Goal: Task Accomplishment & Management: Complete application form

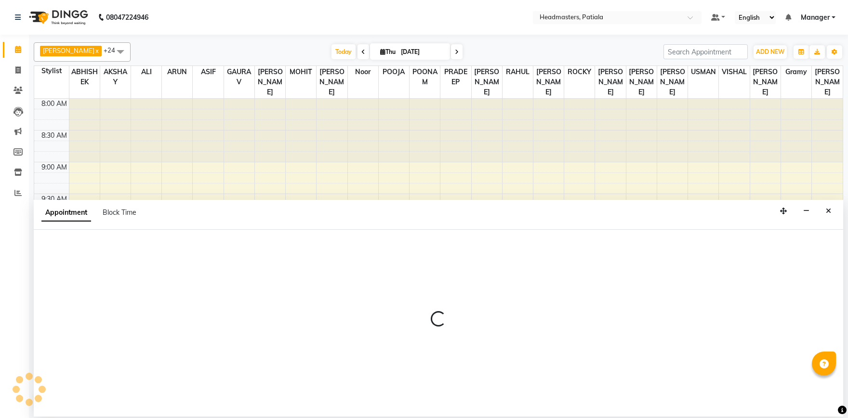
select select "51077"
select select "tentative"
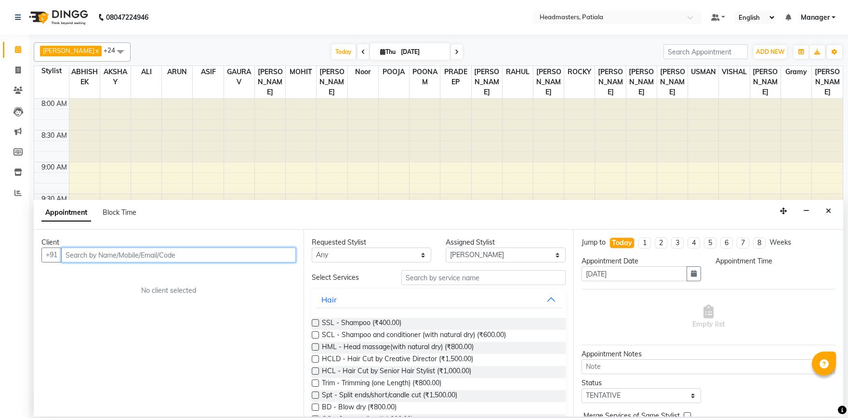
type input "9"
select select "660"
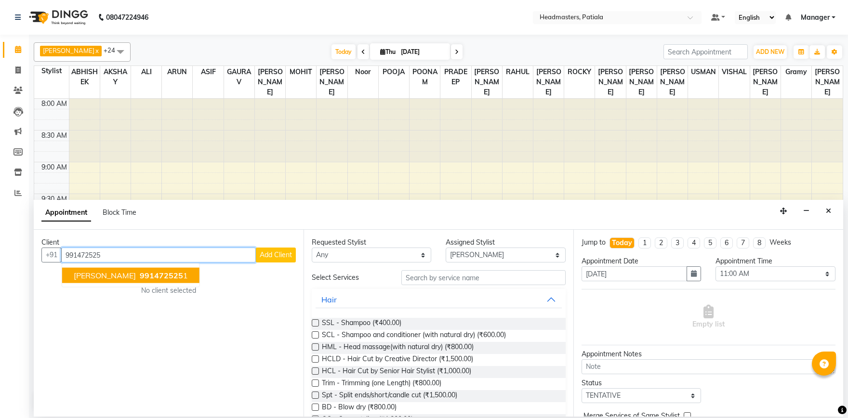
click at [135, 285] on ngb-typeahead-window "MANEET 991472525 1" at bounding box center [131, 276] width 138 height 24
click at [140, 276] on span "991472525" at bounding box center [161, 276] width 43 height 10
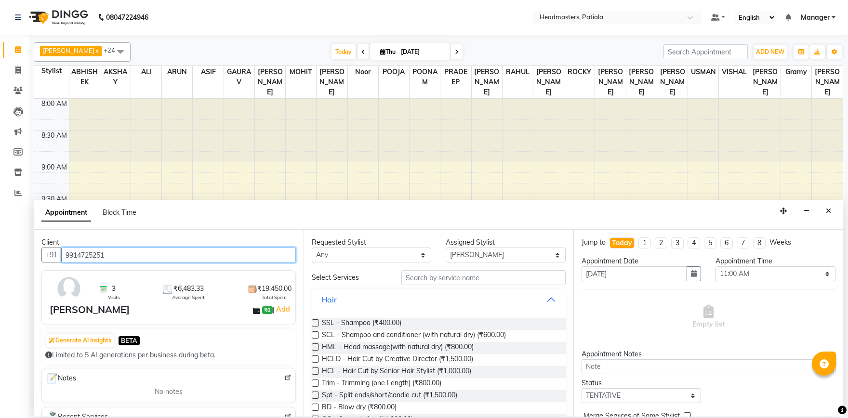
type input "9914725251"
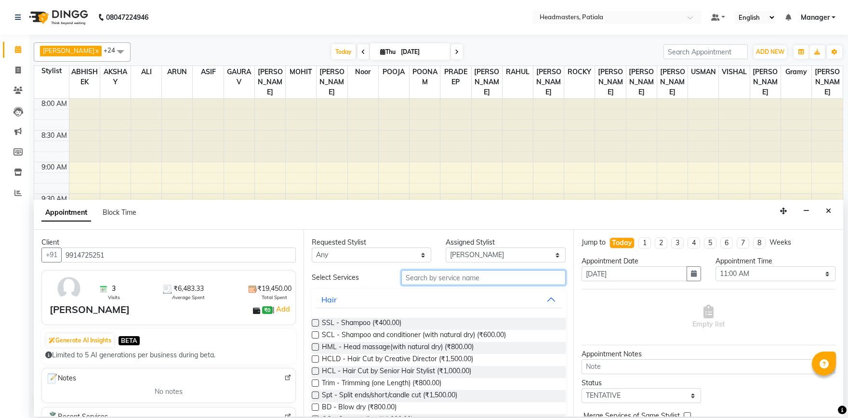
click at [458, 279] on input "text" at bounding box center [484, 277] width 164 height 15
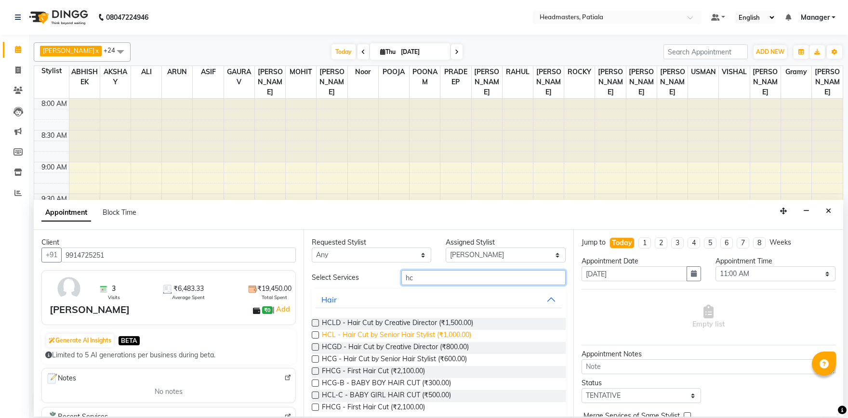
type input "hc"
click at [379, 336] on span "HCL - Hair Cut by Senior Hair Stylist (₹1,000.00)" at bounding box center [396, 336] width 149 height 12
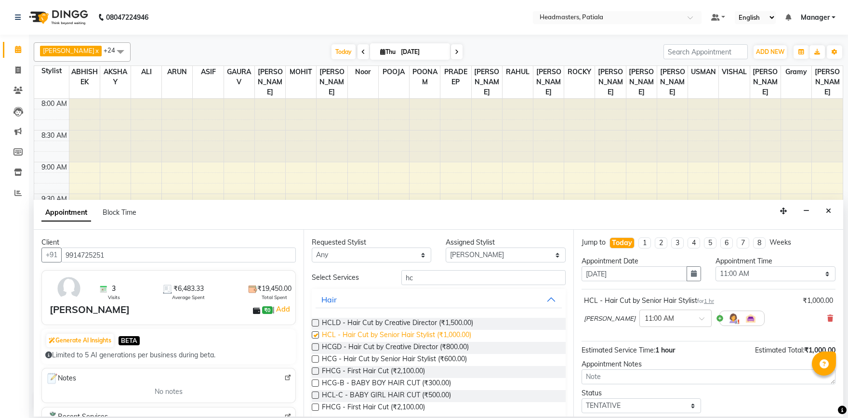
checkbox input "false"
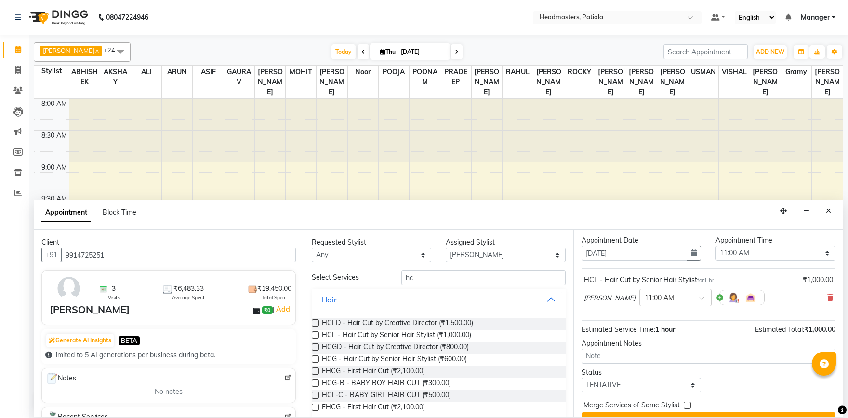
scroll to position [41, 0]
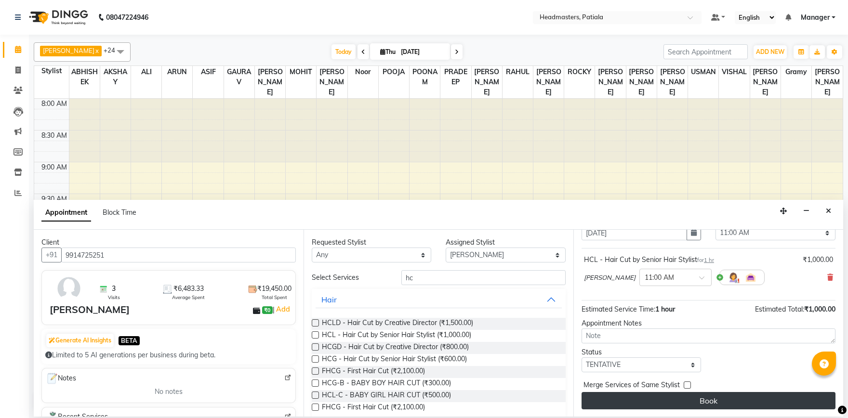
click at [754, 403] on button "Book" at bounding box center [709, 400] width 254 height 17
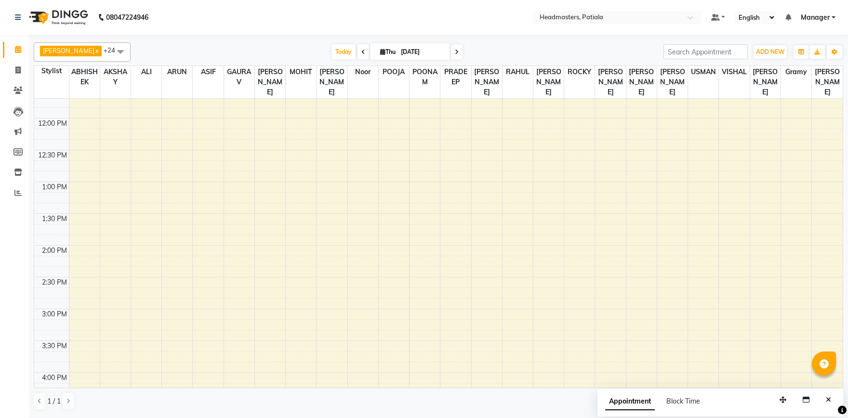
scroll to position [0, 0]
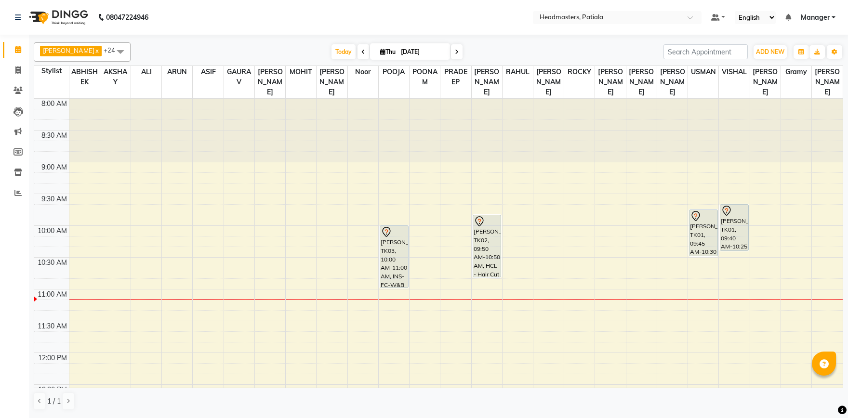
click at [358, 51] on span at bounding box center [364, 51] width 12 height 15
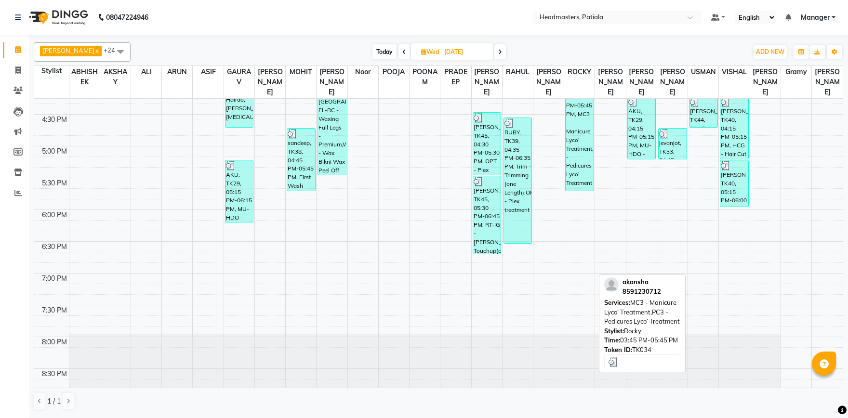
scroll to position [607, 0]
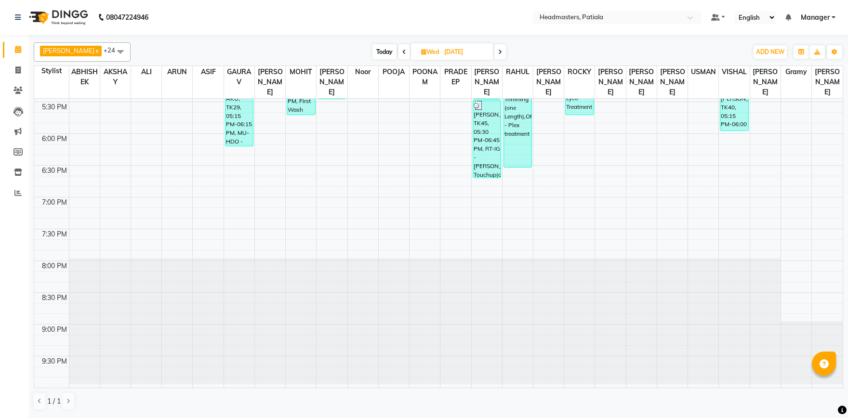
click at [405, 48] on span at bounding box center [405, 51] width 12 height 15
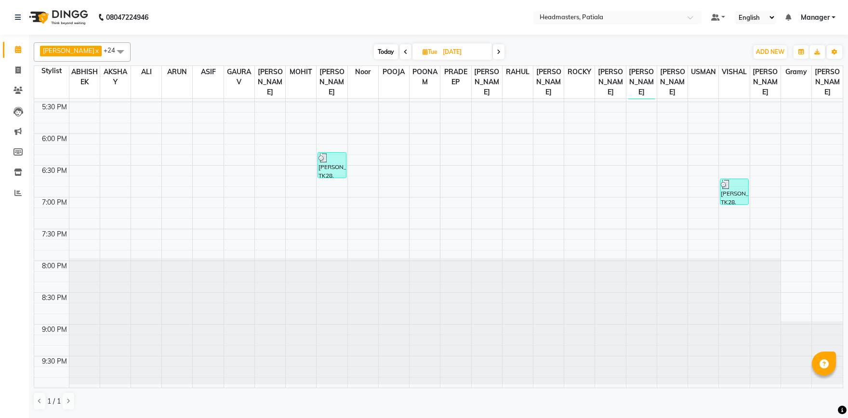
click at [501, 48] on span at bounding box center [499, 51] width 12 height 15
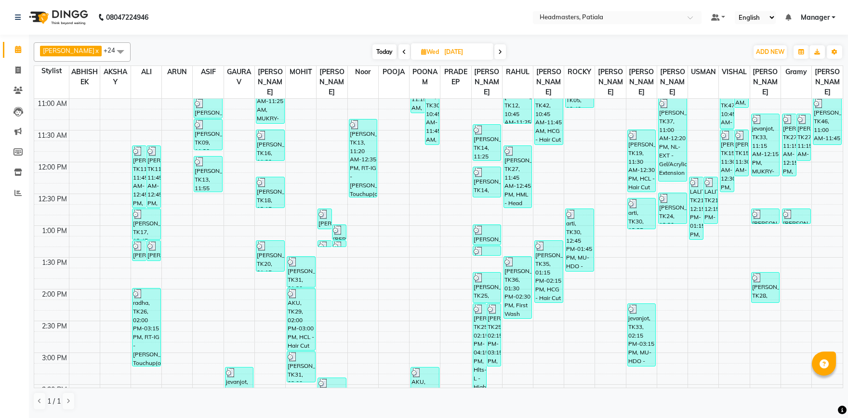
click at [501, 48] on span at bounding box center [501, 51] width 12 height 15
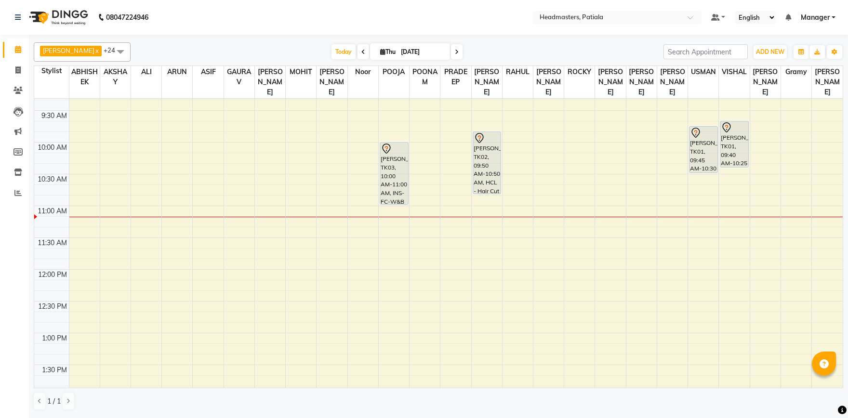
scroll to position [0, 0]
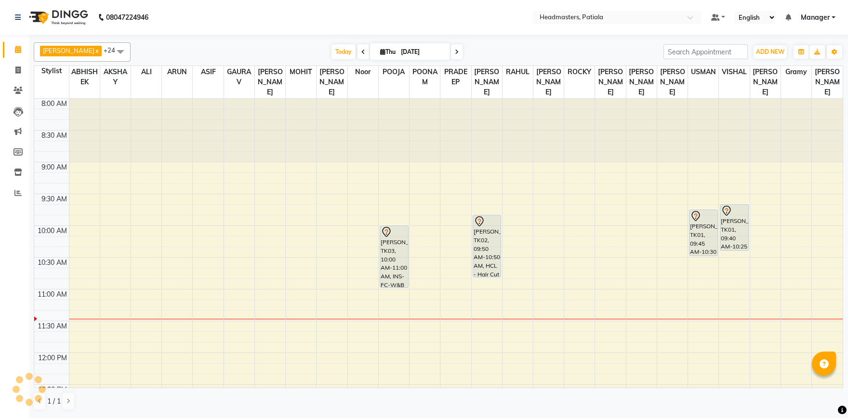
click at [358, 51] on span at bounding box center [364, 51] width 12 height 15
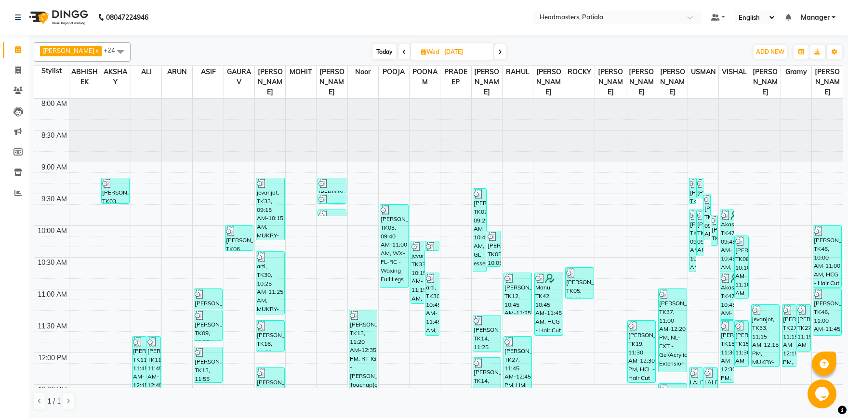
click at [502, 54] on icon at bounding box center [500, 52] width 4 height 6
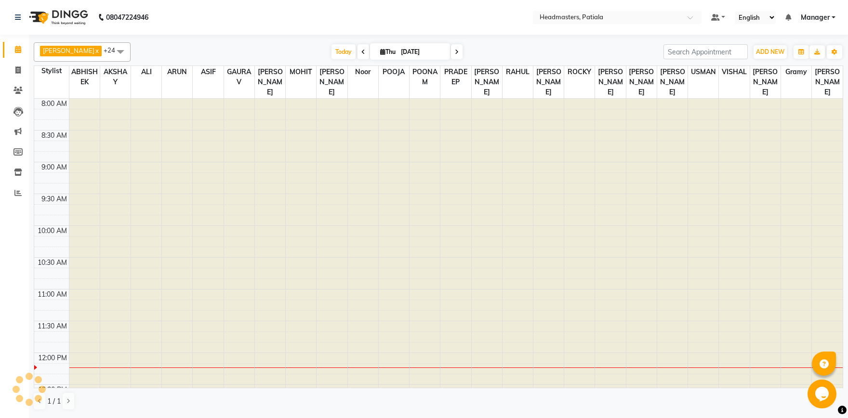
type input "[DATE]"
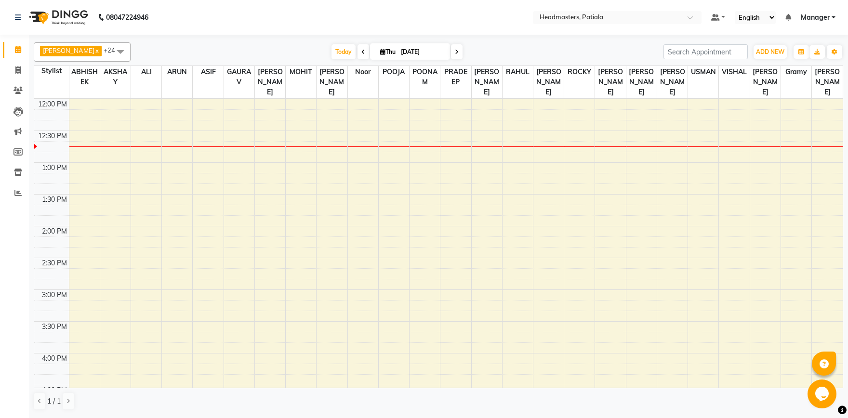
scroll to position [489, 0]
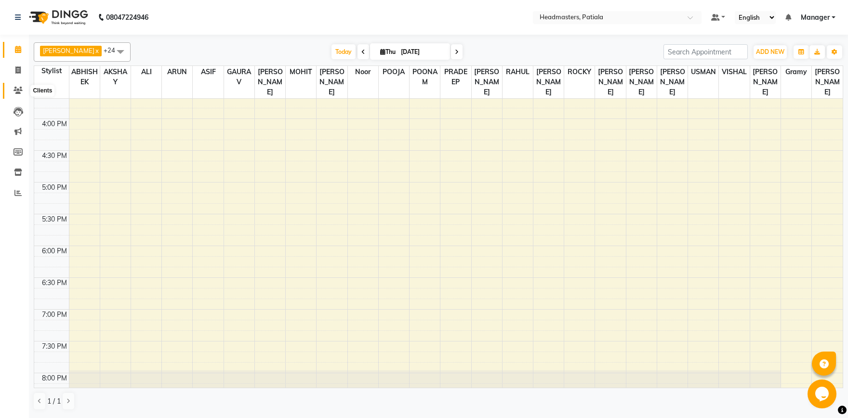
click at [19, 87] on span at bounding box center [18, 90] width 17 height 11
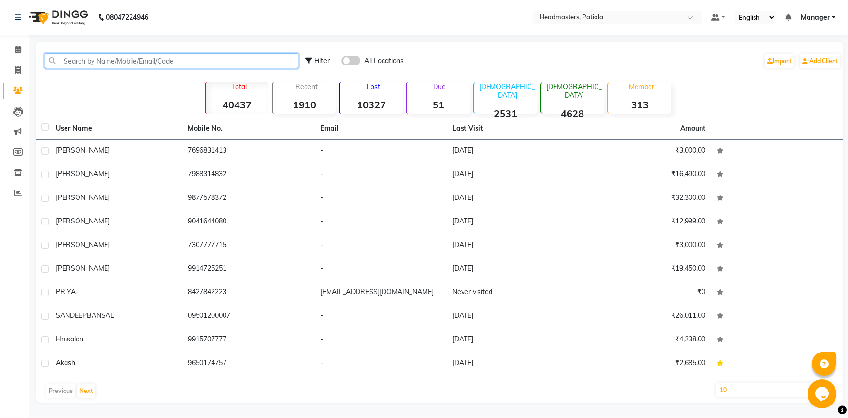
click at [165, 61] on input "text" at bounding box center [172, 61] width 254 height 15
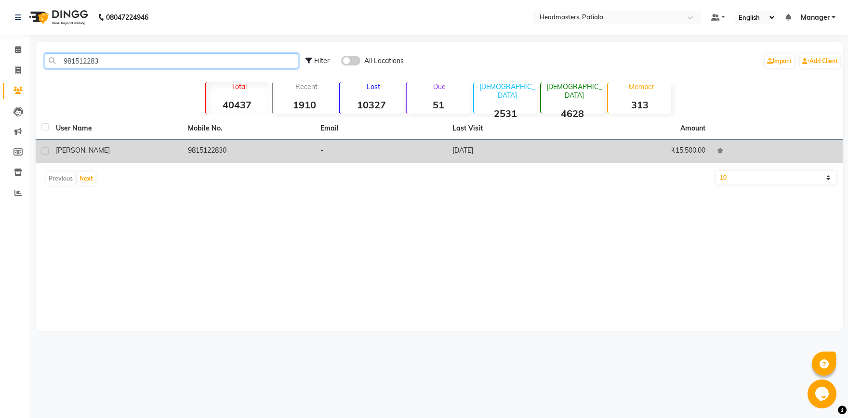
type input "981512283"
click at [238, 155] on td "9815122830" at bounding box center [248, 152] width 132 height 24
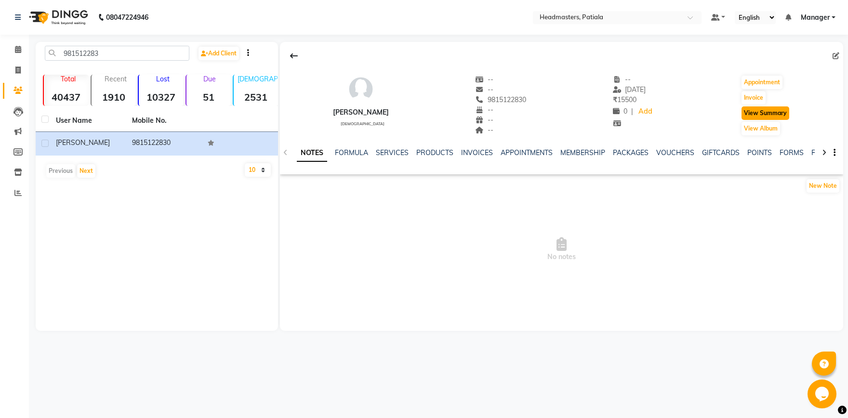
click at [756, 116] on button "View Summary" at bounding box center [766, 113] width 48 height 13
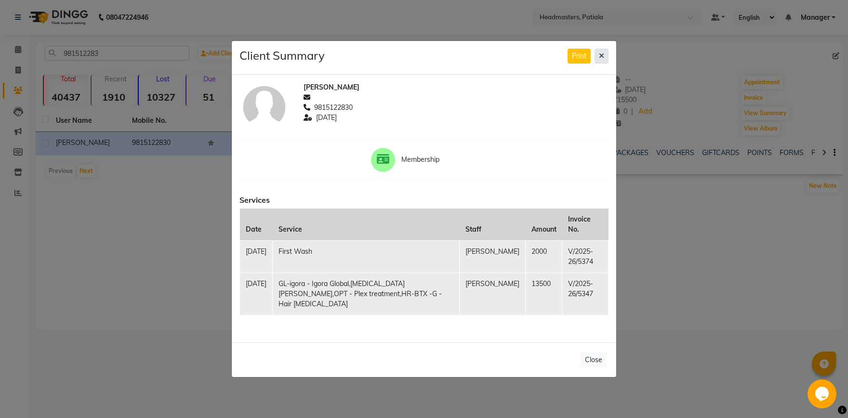
click at [602, 59] on icon at bounding box center [601, 56] width 5 height 7
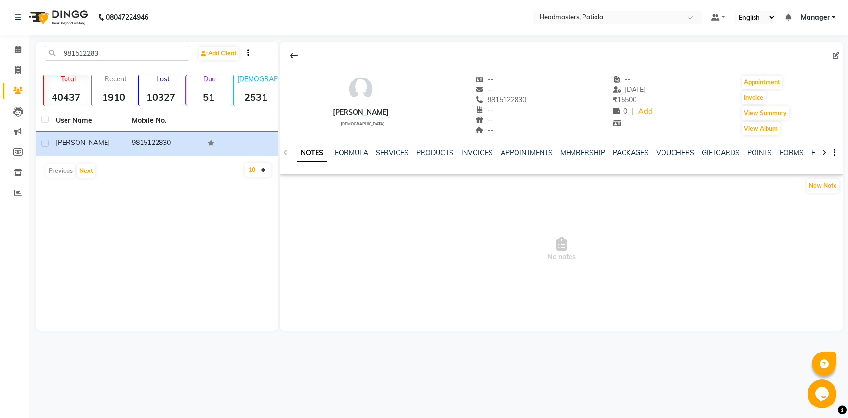
drag, startPoint x: 468, startPoint y: 95, endPoint x: 524, endPoint y: 107, distance: 58.2
click at [524, 107] on div "[PERSON_NAME] [DEMOGRAPHIC_DATA] -- -- 9815122830 -- -- -- -- [DATE] ₹ 15500 0 …" at bounding box center [561, 100] width 563 height 71
click at [534, 103] on div "[PERSON_NAME] [DEMOGRAPHIC_DATA] -- -- 9815122830 -- -- -- -- [DATE] ₹ 15500 0 …" at bounding box center [561, 100] width 563 height 71
drag, startPoint x: 467, startPoint y: 100, endPoint x: 521, endPoint y: 102, distance: 53.6
click at [521, 102] on div "[PERSON_NAME] [DEMOGRAPHIC_DATA] -- -- 9815122830 -- -- -- -- [DATE] ₹ 15500 0 …" at bounding box center [561, 100] width 563 height 71
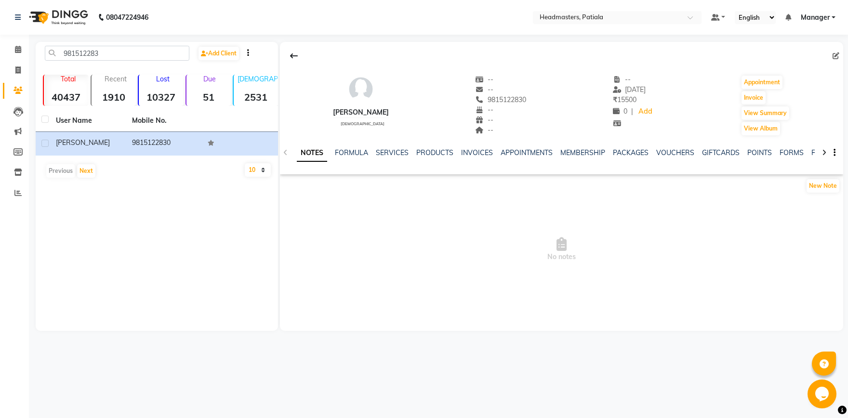
copy span "9815122830"
click at [16, 51] on icon at bounding box center [18, 49] width 6 height 7
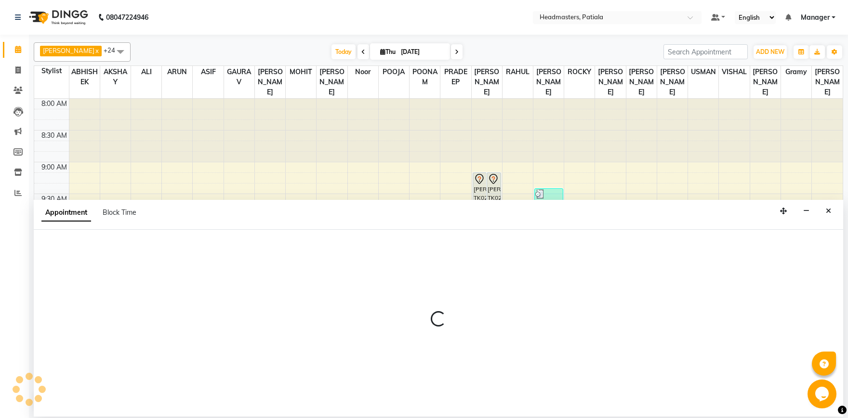
select select "51077"
select select "tentative"
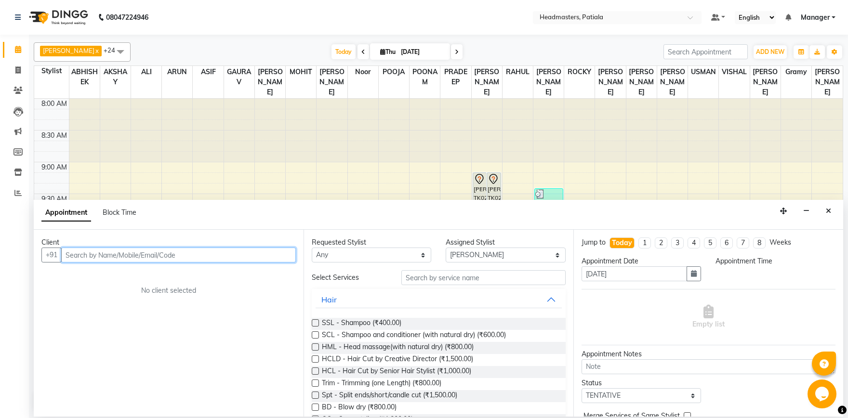
select select "630"
paste input "9815122830"
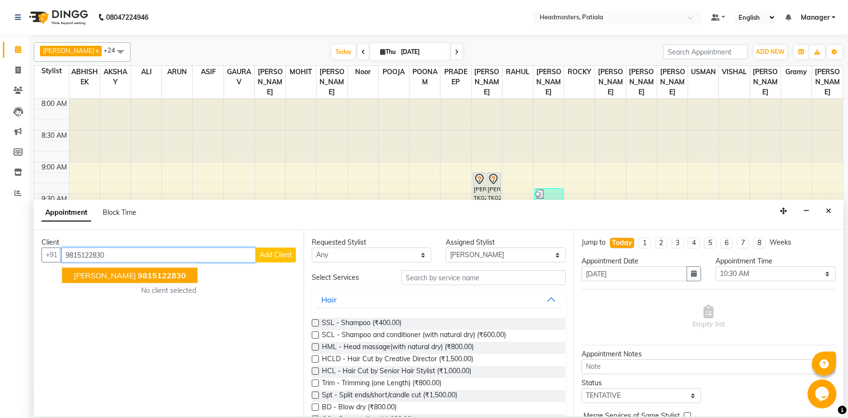
click at [130, 281] on button "[PERSON_NAME] 9815122830" at bounding box center [129, 275] width 135 height 15
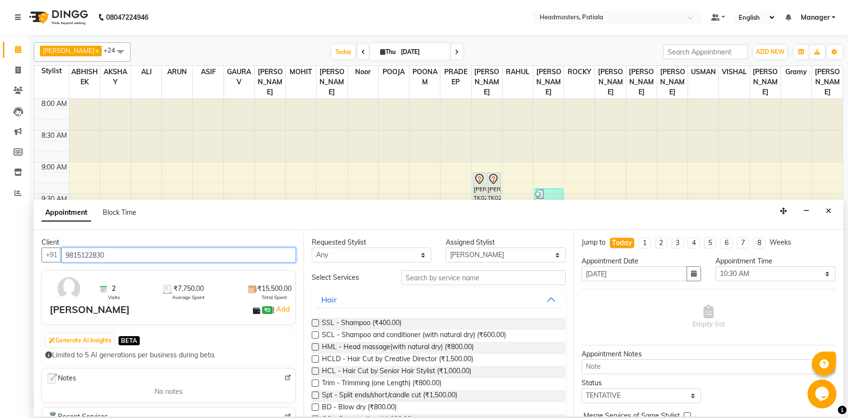
type input "9815122830"
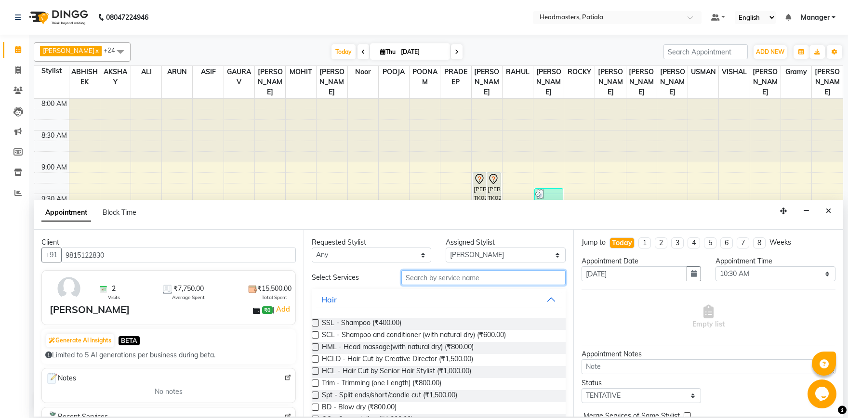
click at [461, 279] on input "text" at bounding box center [484, 277] width 164 height 15
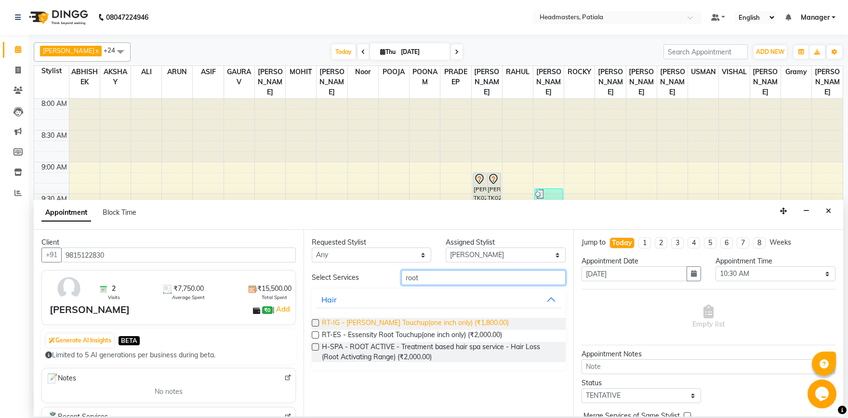
type input "root"
click at [421, 321] on span "RT-IG - [PERSON_NAME] Touchup(one inch only) (₹1,800.00)" at bounding box center [415, 324] width 187 height 12
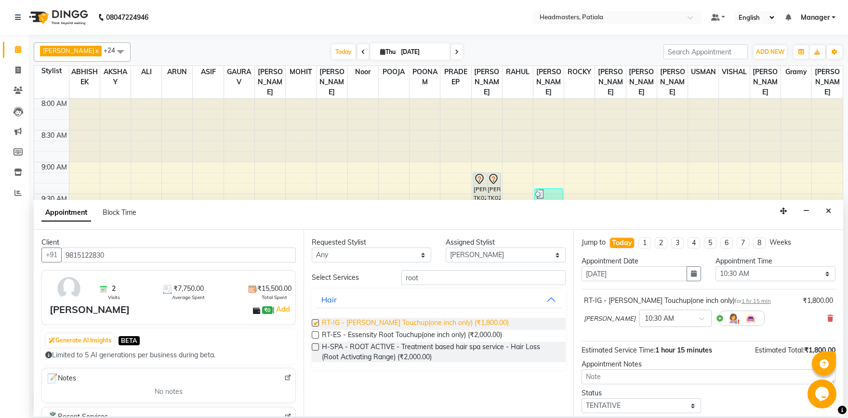
checkbox input "false"
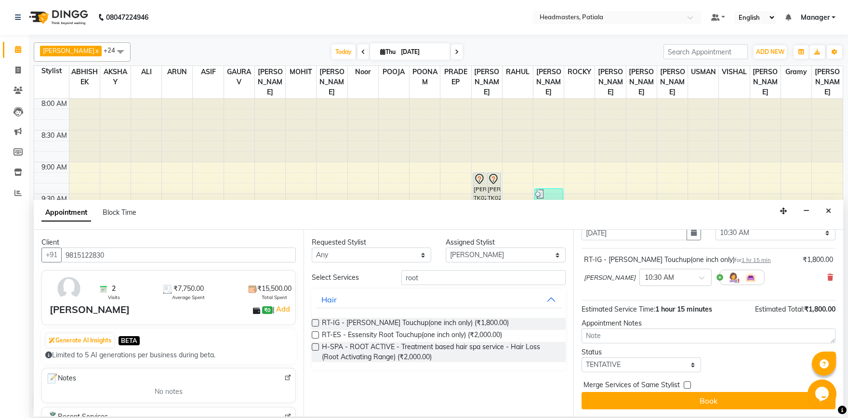
click at [696, 398] on button "Book" at bounding box center [709, 400] width 254 height 17
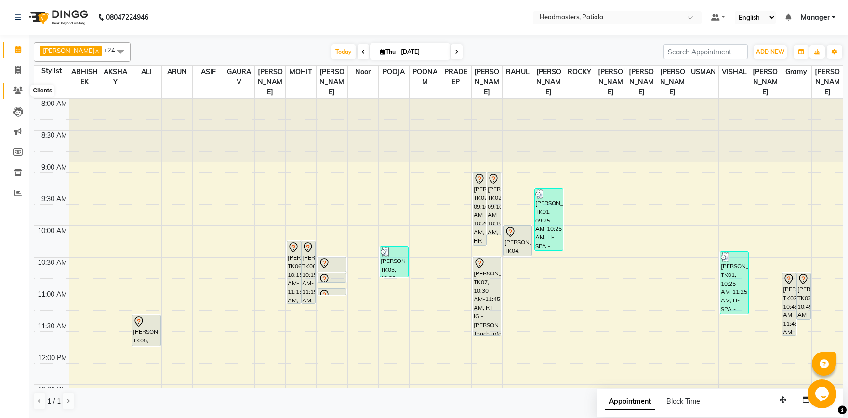
click at [14, 90] on icon at bounding box center [17, 90] width 9 height 7
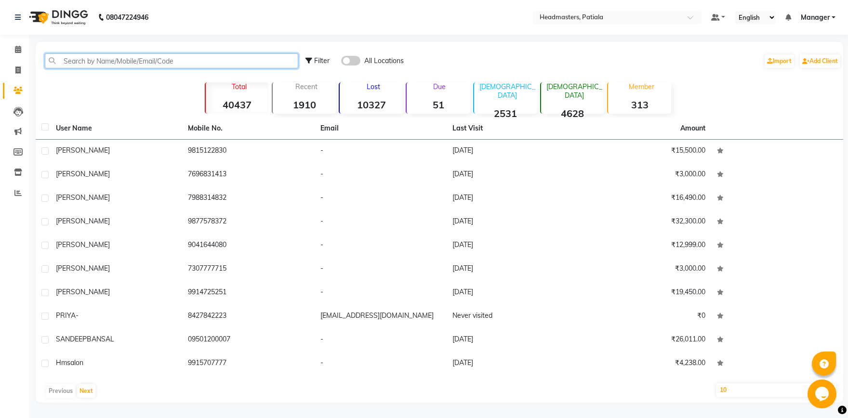
click at [84, 63] on input "text" at bounding box center [172, 61] width 254 height 15
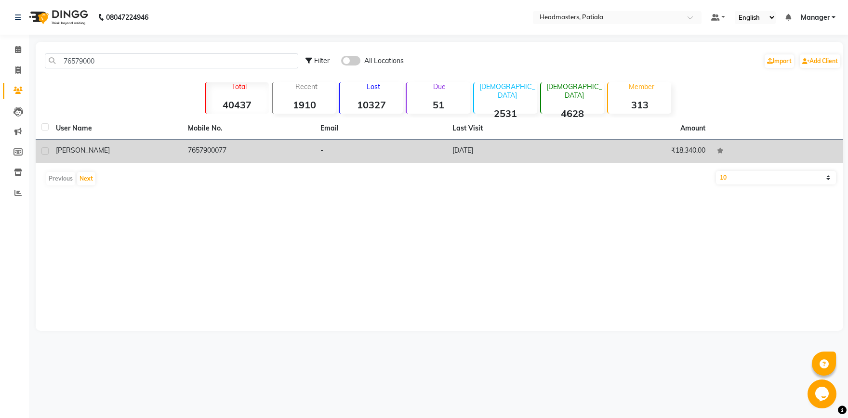
click at [511, 156] on td "[DATE]" at bounding box center [513, 152] width 132 height 24
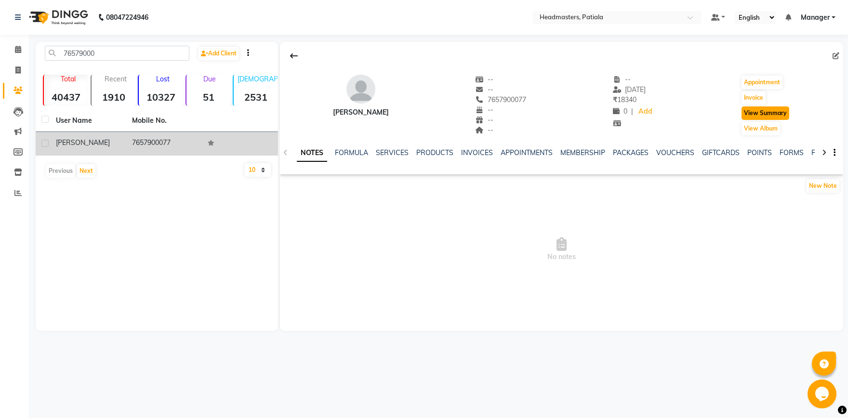
click at [760, 110] on button "View Summary" at bounding box center [766, 113] width 48 height 13
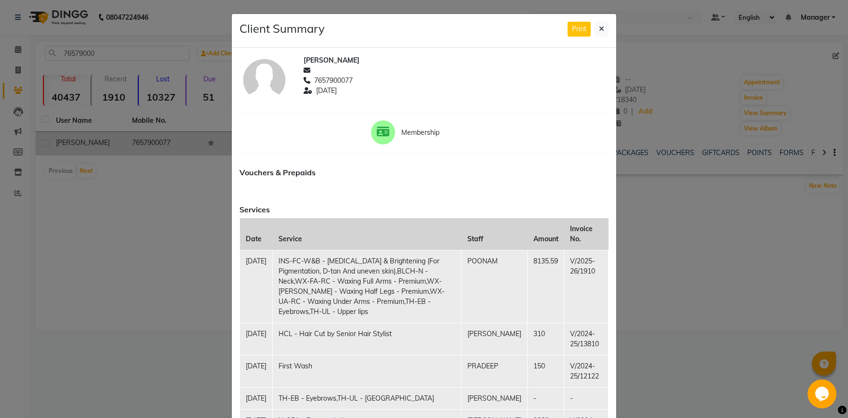
scroll to position [101, 0]
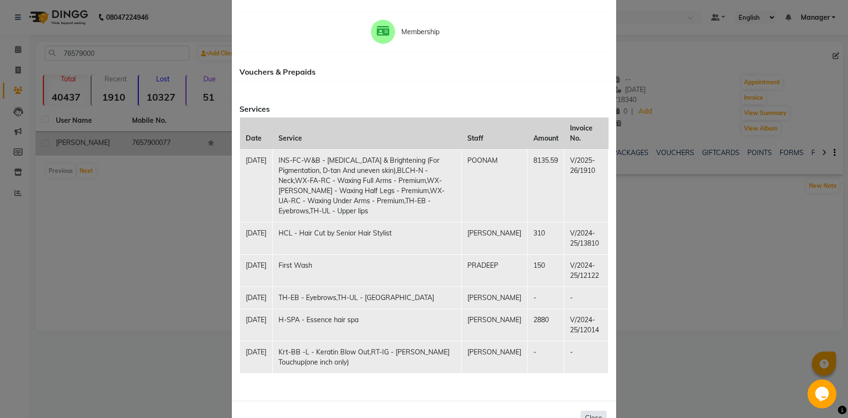
click at [584, 411] on button "Close" at bounding box center [594, 418] width 26 height 15
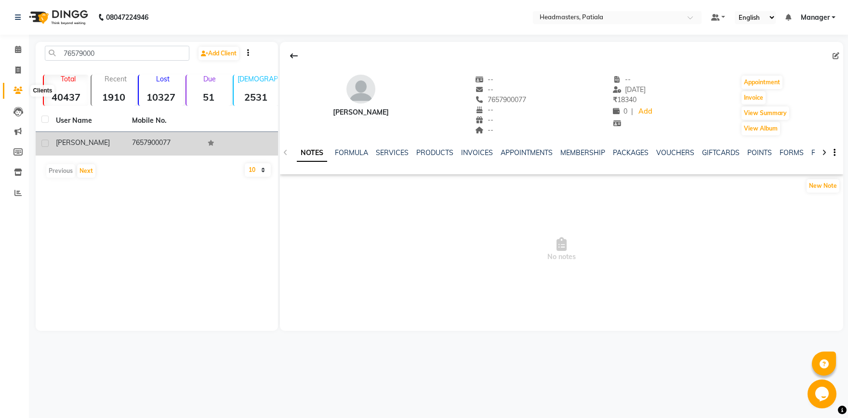
click at [18, 91] on icon at bounding box center [17, 90] width 9 height 7
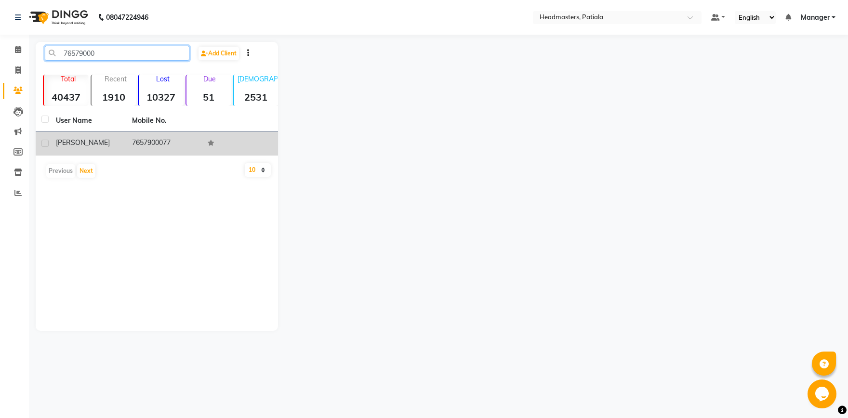
click at [115, 57] on input "76579000" at bounding box center [117, 53] width 145 height 15
type input "7"
click at [136, 154] on td "8968630577" at bounding box center [164, 144] width 76 height 24
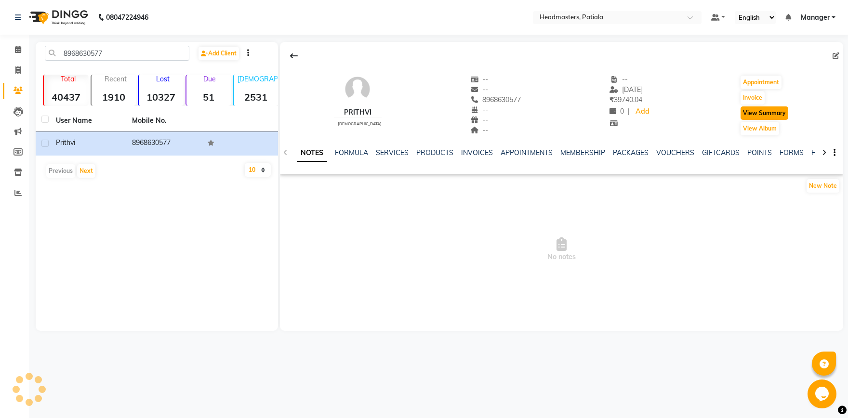
click at [748, 110] on button "View Summary" at bounding box center [765, 113] width 48 height 13
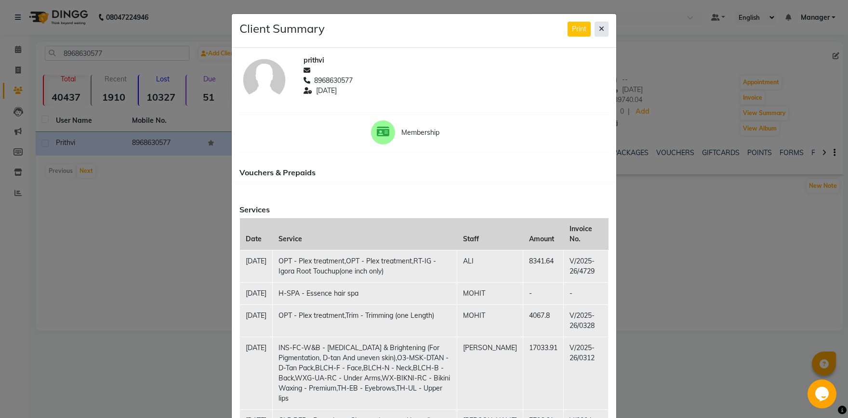
click at [608, 33] on button at bounding box center [602, 29] width 14 height 15
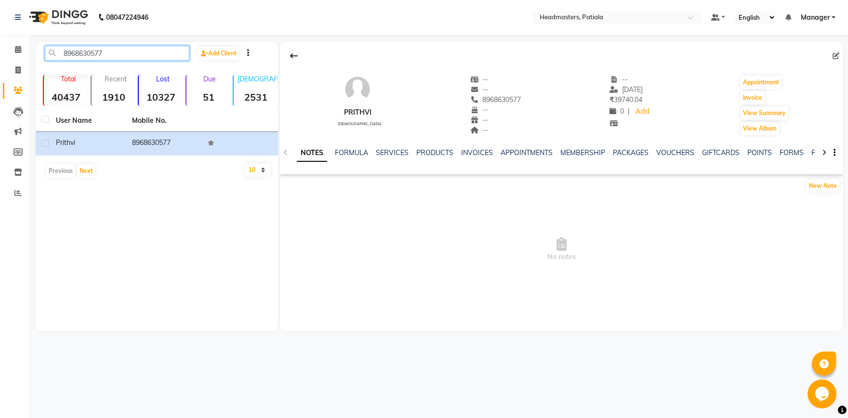
click at [139, 59] on input "8968630577" at bounding box center [117, 53] width 145 height 15
type input "8"
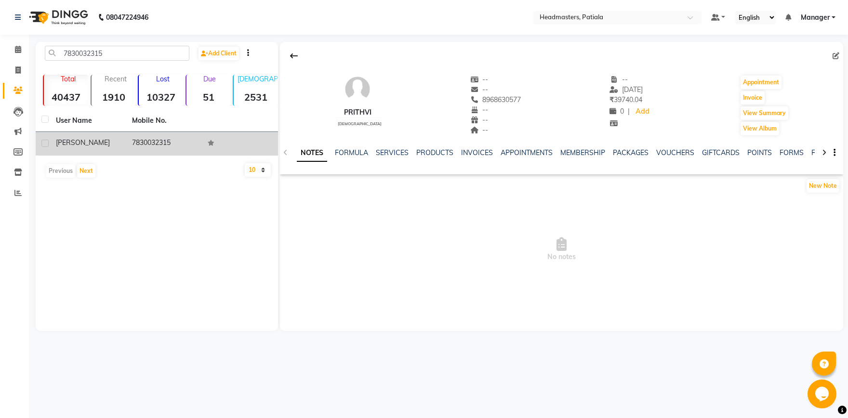
click at [152, 143] on td "7830032315" at bounding box center [164, 144] width 76 height 24
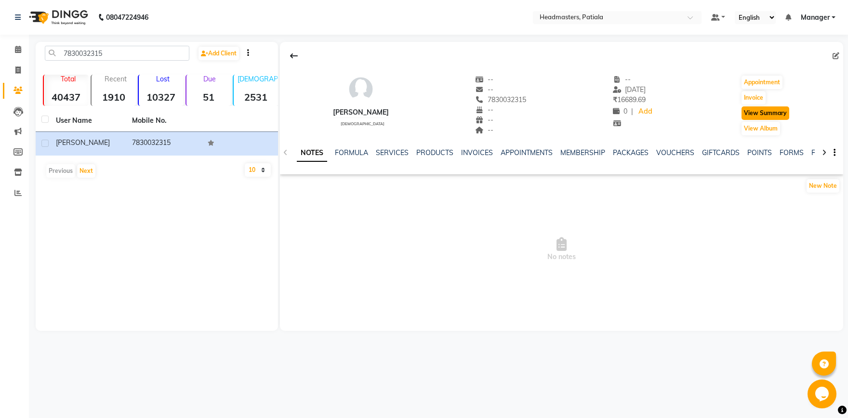
click at [763, 114] on button "View Summary" at bounding box center [766, 113] width 48 height 13
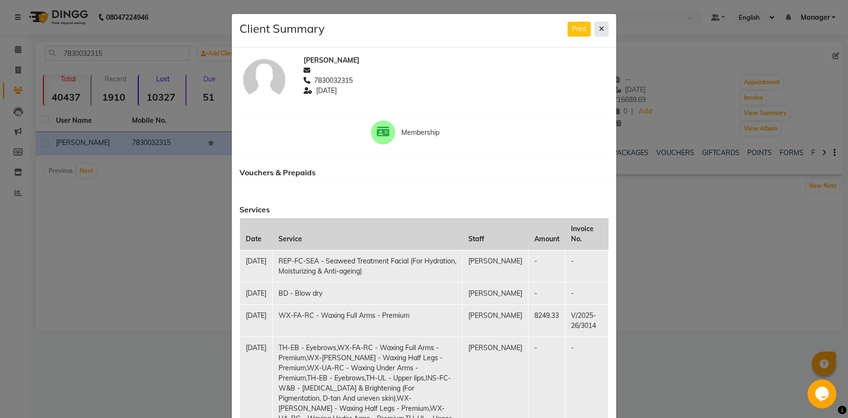
click at [598, 33] on button at bounding box center [602, 29] width 14 height 15
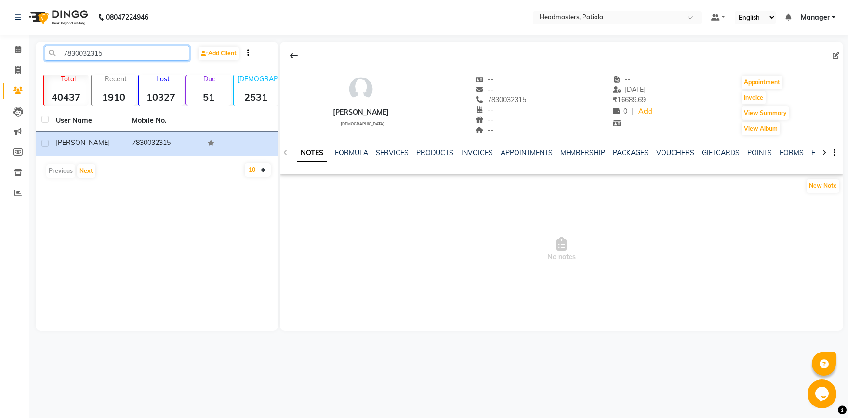
click at [173, 60] on input "7830032315" at bounding box center [117, 53] width 145 height 15
type input "7"
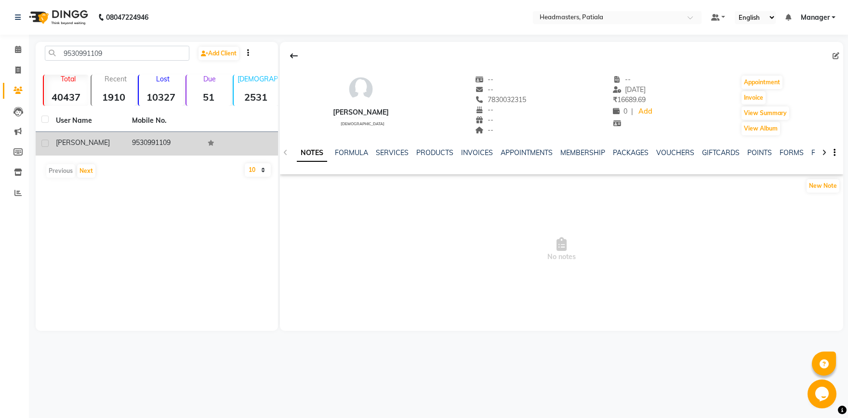
click at [154, 141] on td "9530991109" at bounding box center [164, 144] width 76 height 24
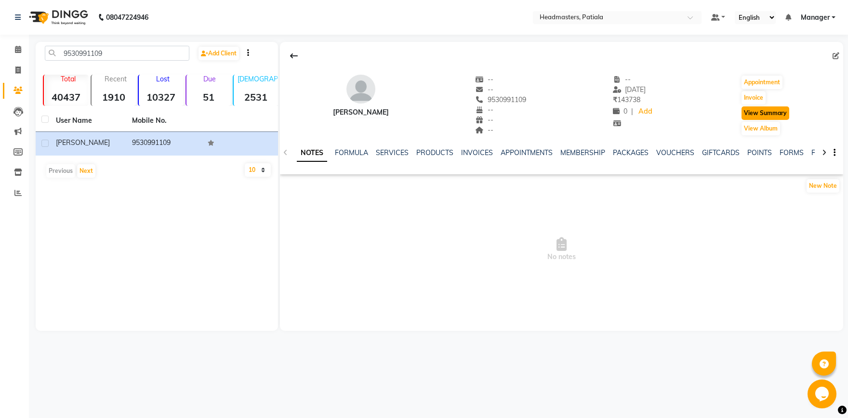
click at [776, 116] on button "View Summary" at bounding box center [766, 113] width 48 height 13
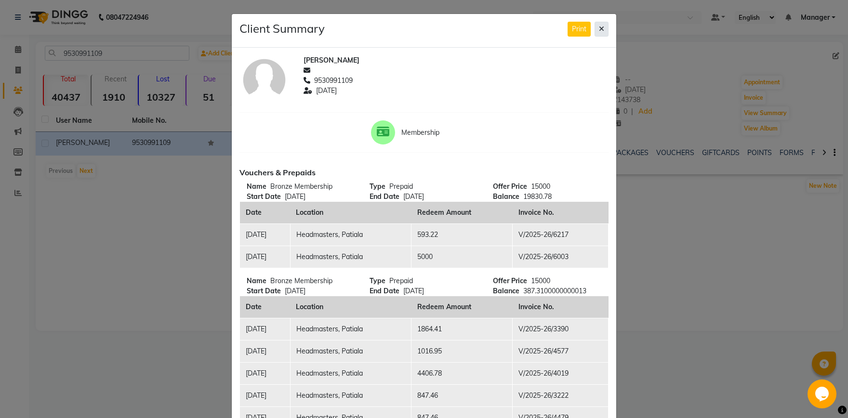
click at [605, 33] on button at bounding box center [602, 29] width 14 height 15
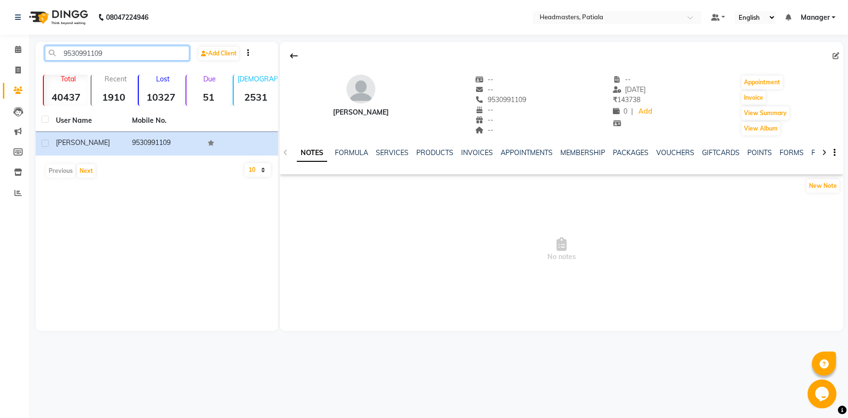
click at [126, 47] on input "9530991109" at bounding box center [117, 53] width 145 height 15
type input "9"
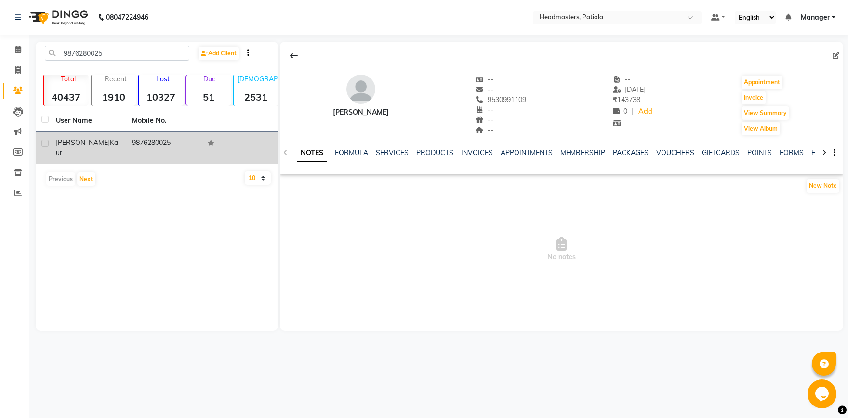
click at [149, 148] on td "9876280025" at bounding box center [164, 148] width 76 height 32
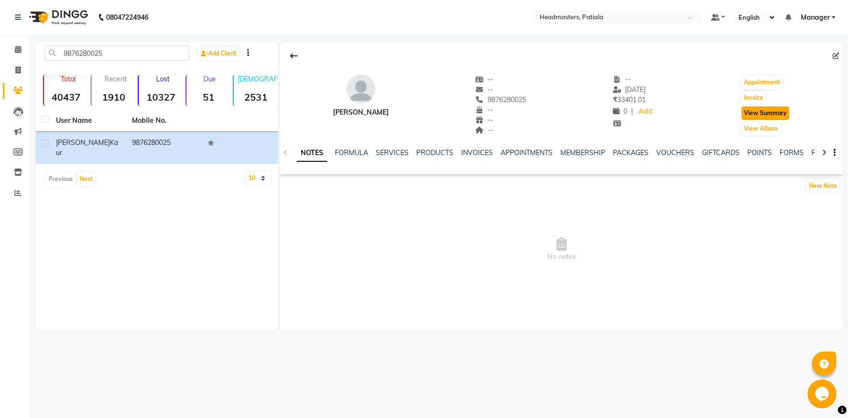
click at [767, 115] on button "View Summary" at bounding box center [766, 113] width 48 height 13
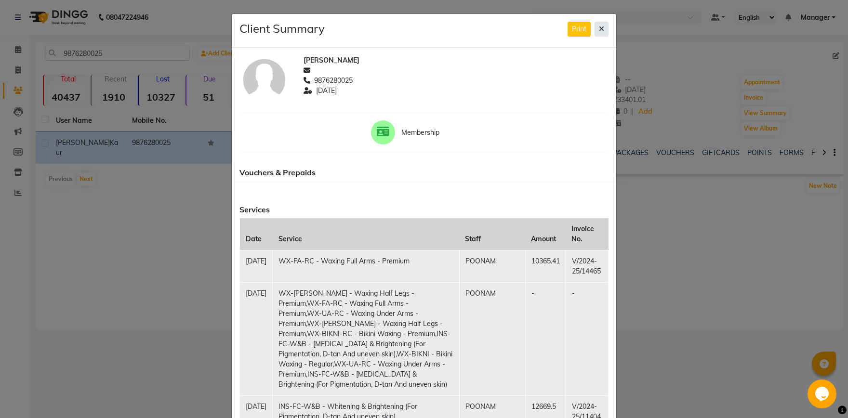
click at [602, 31] on icon at bounding box center [601, 29] width 5 height 7
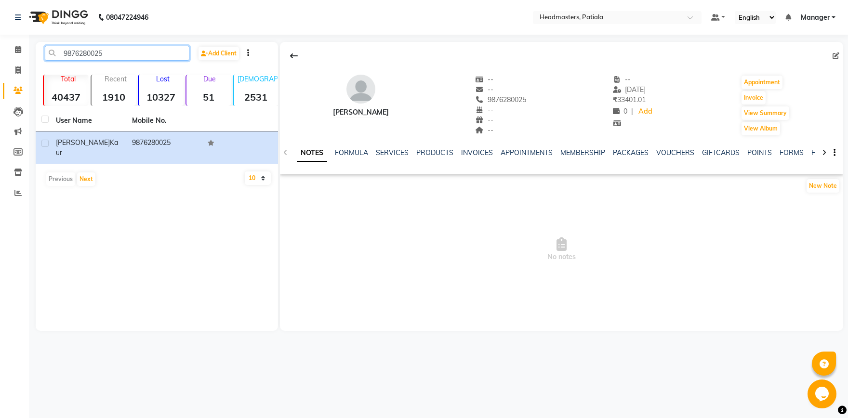
click at [121, 54] on input "9876280025" at bounding box center [117, 53] width 145 height 15
type input "9"
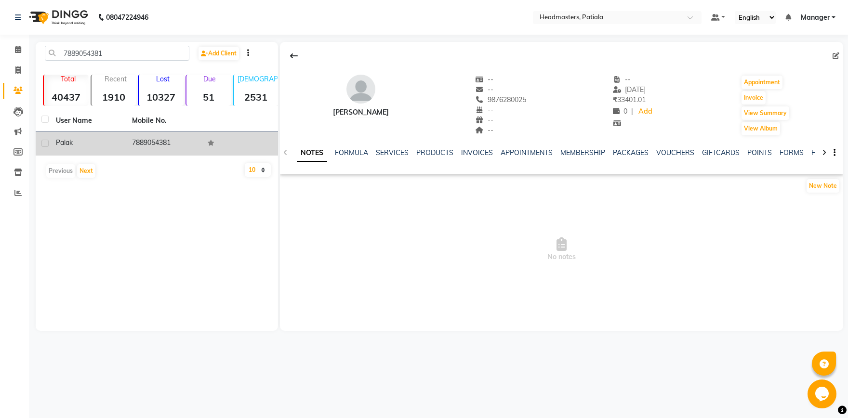
click at [151, 140] on td "7889054381" at bounding box center [164, 144] width 76 height 24
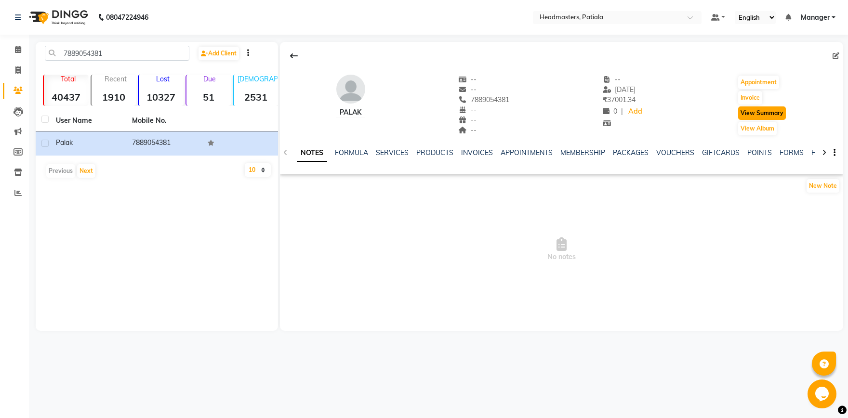
click at [763, 114] on button "View Summary" at bounding box center [762, 113] width 48 height 13
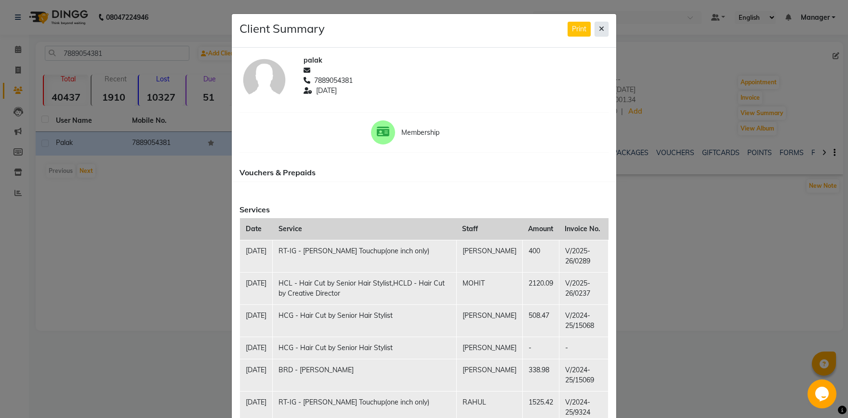
click at [602, 30] on icon at bounding box center [601, 29] width 5 height 7
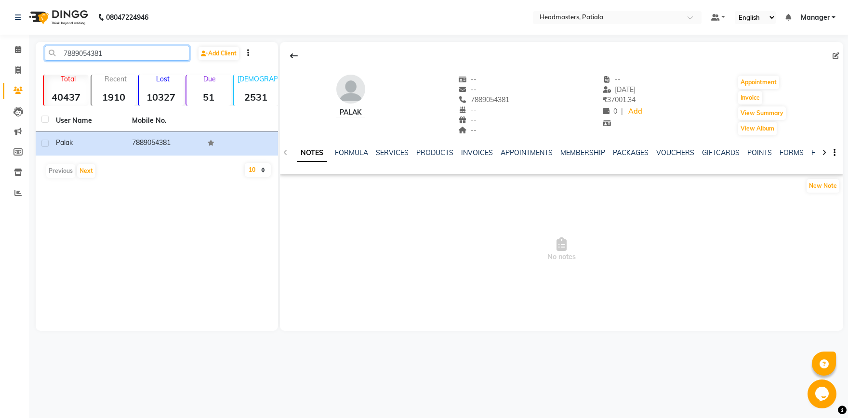
click at [148, 58] on input "7889054381" at bounding box center [117, 53] width 145 height 15
type input "7"
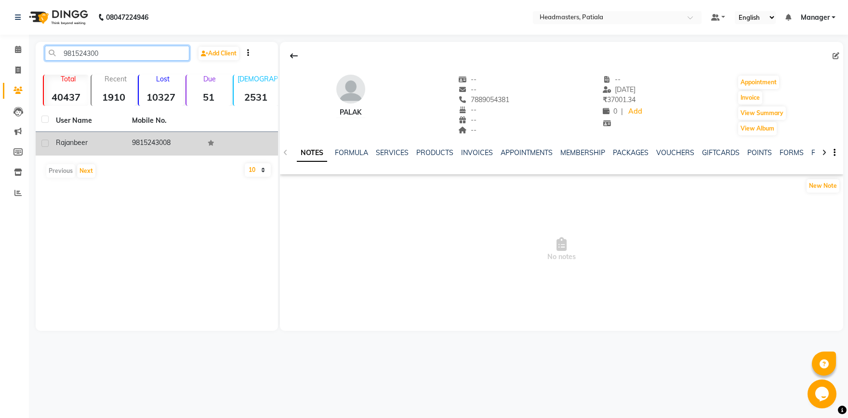
type input "981524300"
click at [156, 137] on td "9815243008" at bounding box center [164, 144] width 76 height 24
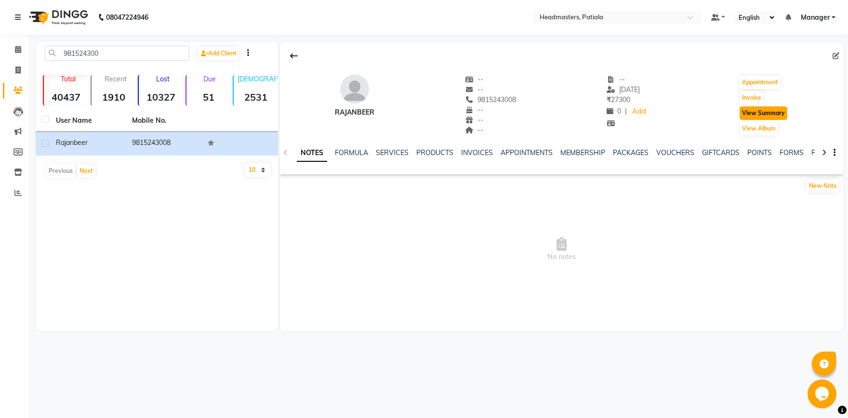
click at [764, 113] on button "View Summary" at bounding box center [764, 113] width 48 height 13
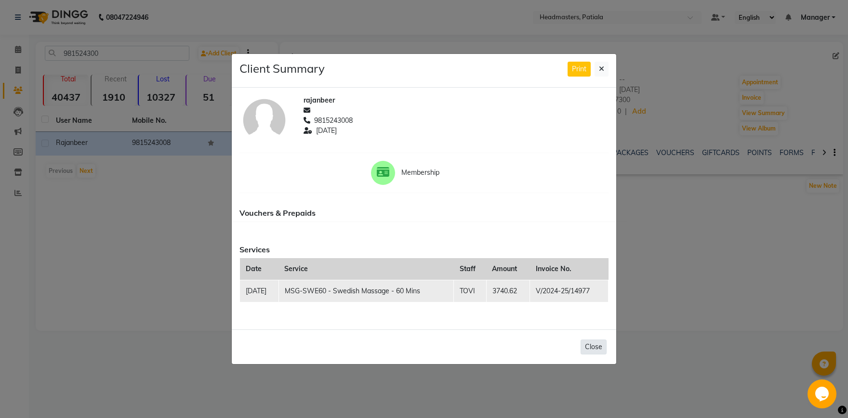
click at [598, 349] on button "Close" at bounding box center [594, 347] width 26 height 15
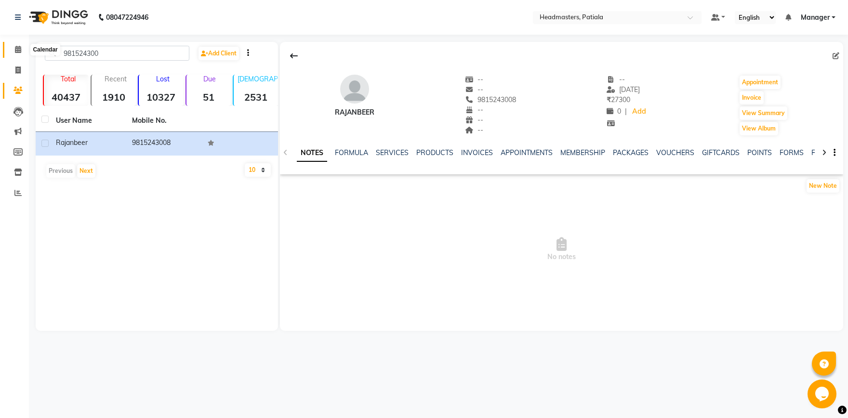
click at [17, 52] on icon at bounding box center [18, 49] width 6 height 7
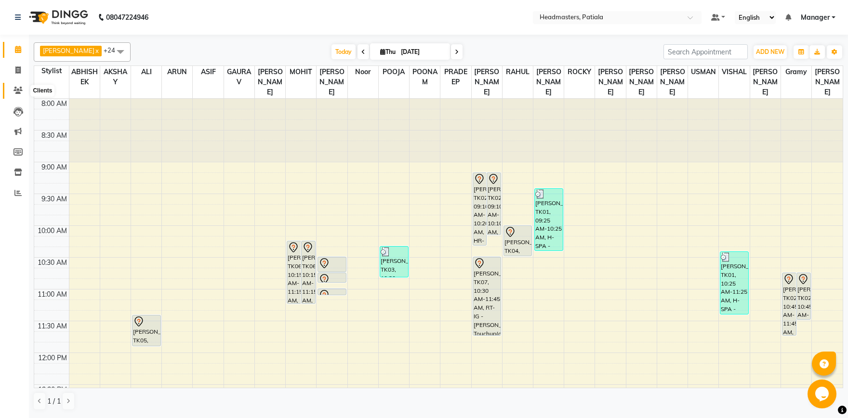
click at [22, 91] on icon at bounding box center [17, 90] width 9 height 7
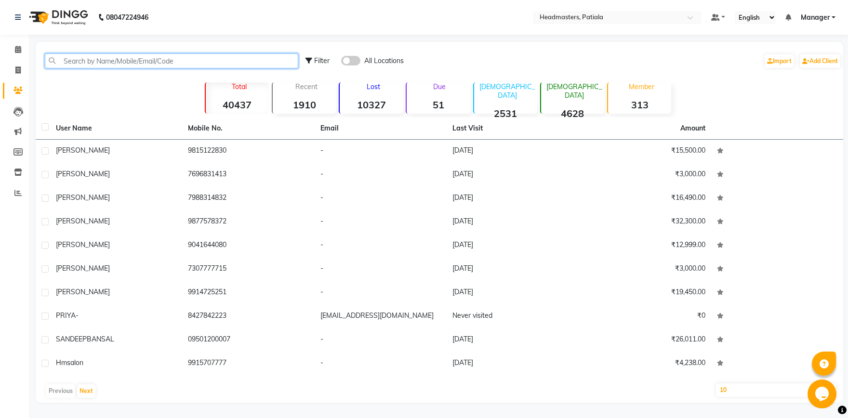
click at [114, 57] on input "text" at bounding box center [172, 61] width 254 height 15
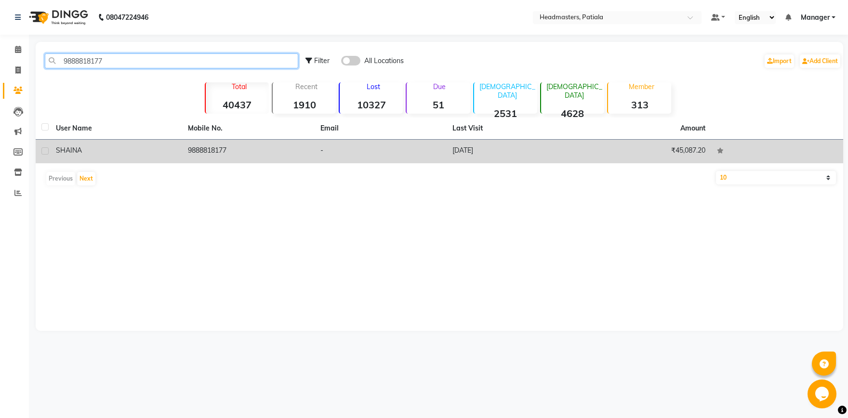
type input "9888818177"
click at [348, 154] on td "-" at bounding box center [381, 152] width 132 height 24
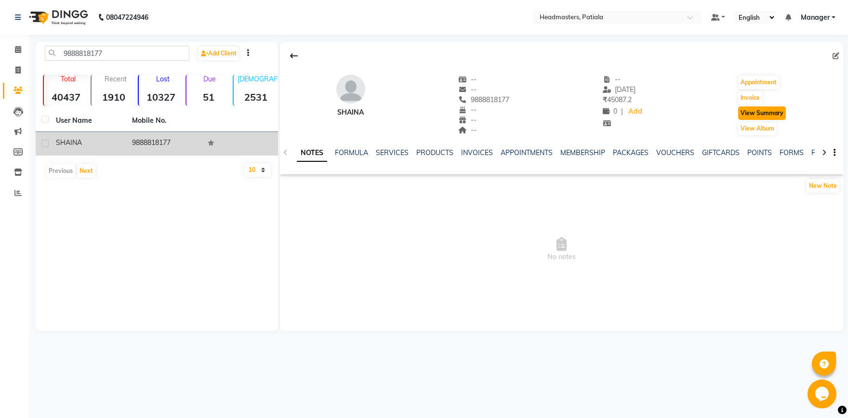
click at [756, 119] on button "View Summary" at bounding box center [762, 113] width 48 height 13
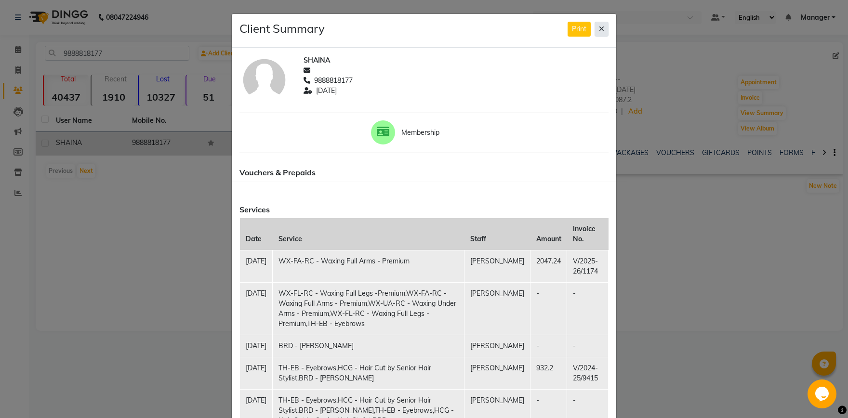
click at [603, 23] on button at bounding box center [602, 29] width 14 height 15
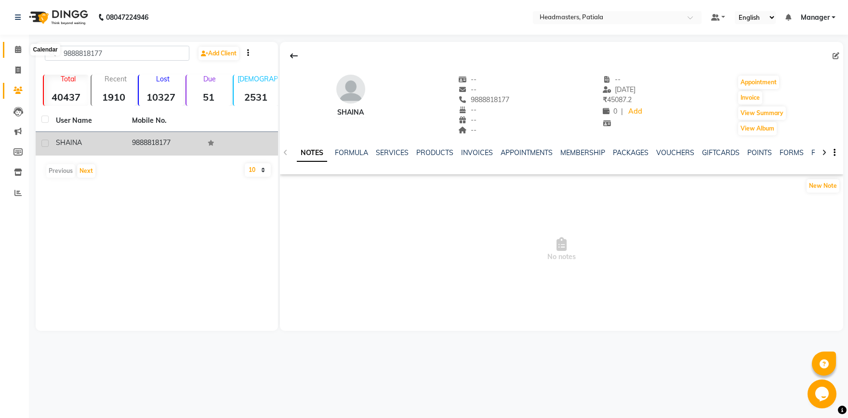
click at [15, 55] on span at bounding box center [18, 49] width 17 height 11
